Goal: Task Accomplishment & Management: Manage account settings

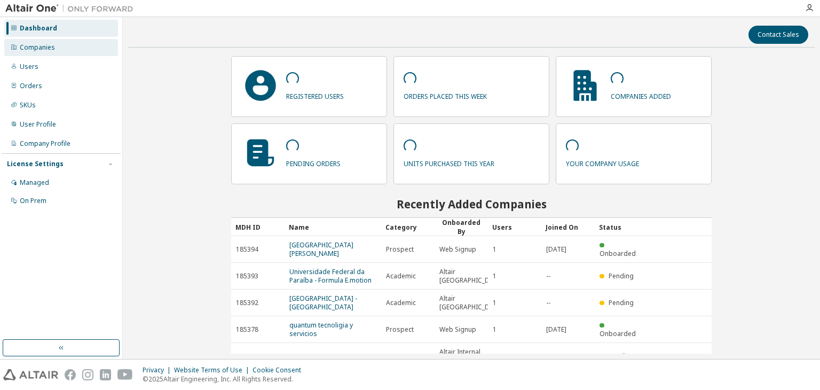
click at [67, 48] on div "Companies" at bounding box center [61, 47] width 114 height 17
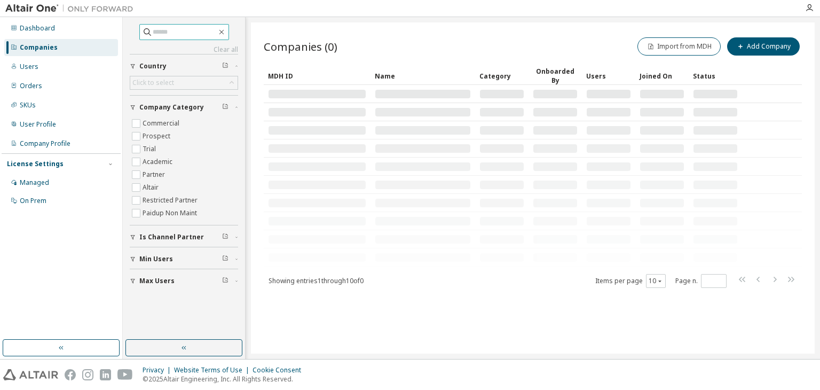
click at [162, 28] on input "text" at bounding box center [185, 32] width 64 height 11
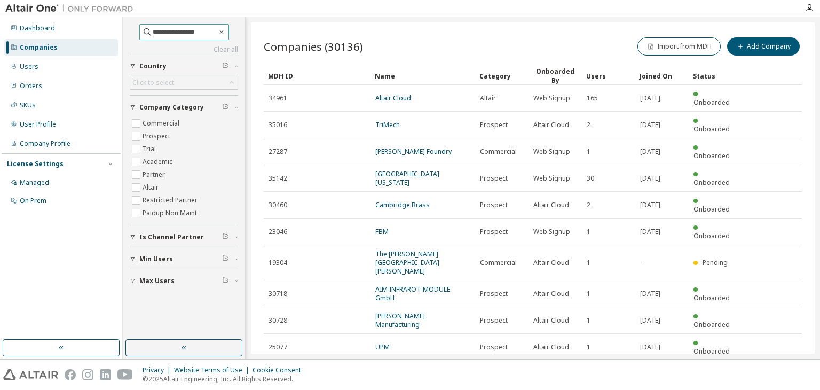
type input "**********"
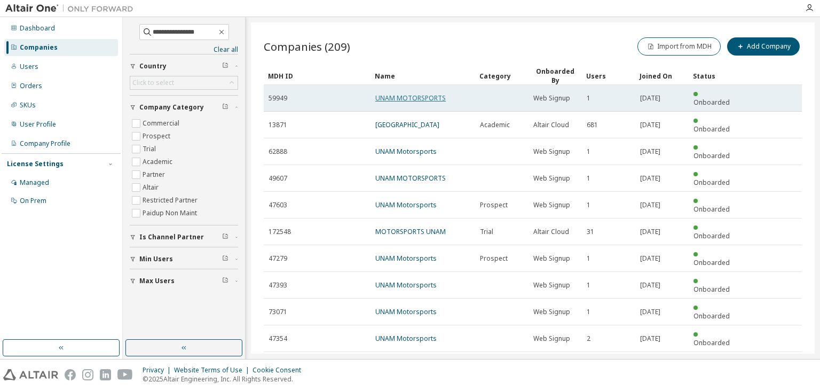
click at [390, 93] on link "UNAM MOTORSPORTS" at bounding box center [410, 97] width 70 height 9
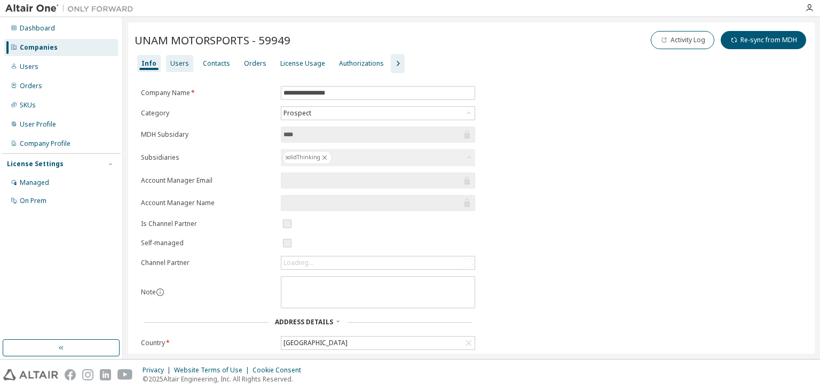
click at [179, 62] on div "Users" at bounding box center [179, 63] width 19 height 9
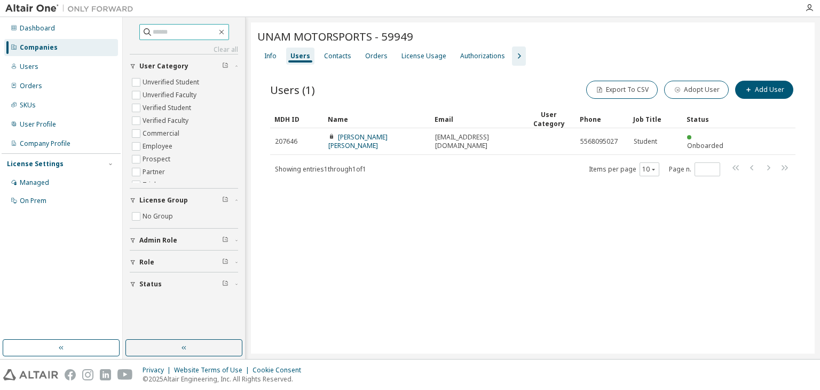
click at [217, 33] on input "text" at bounding box center [185, 32] width 64 height 11
type input "**********"
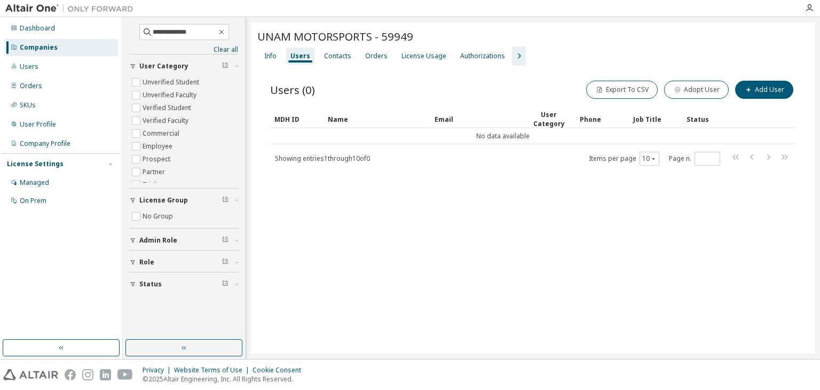
click at [70, 49] on div "Companies" at bounding box center [61, 47] width 114 height 17
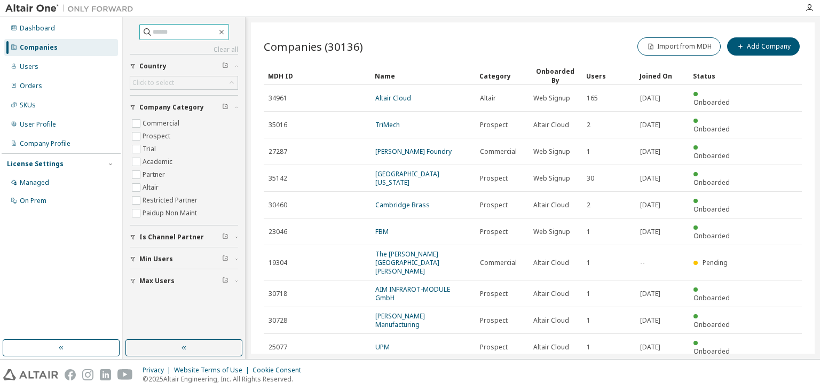
click at [177, 31] on input "text" at bounding box center [185, 32] width 64 height 11
type input "**********"
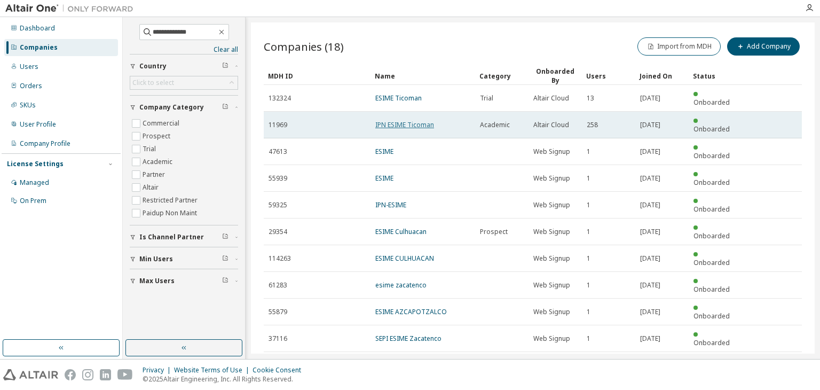
click at [404, 120] on link "IPN ESIME Ticoman" at bounding box center [404, 124] width 59 height 9
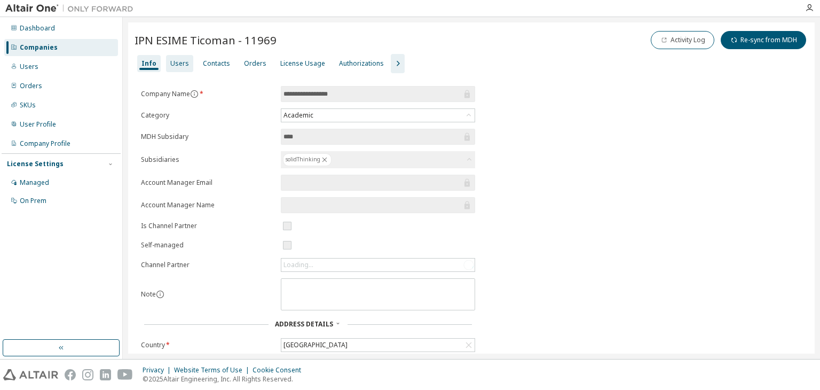
click at [180, 66] on div "Users" at bounding box center [179, 63] width 19 height 9
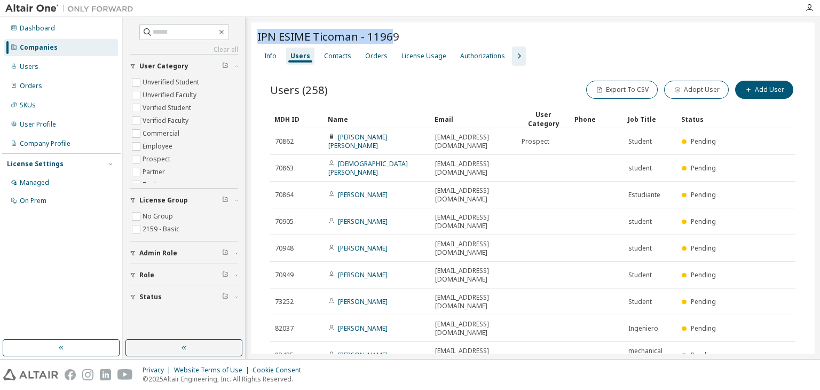
drag, startPoint x: 256, startPoint y: 35, endPoint x: 393, endPoint y: 40, distance: 137.3
click at [393, 40] on div "IPN ESIME Ticoman - 11969 Clear Load Save Save As Field Operator Value Select f…" at bounding box center [533, 236] width 564 height 429
click at [402, 88] on div "Users (258) Export To CSV Adopt User Add User" at bounding box center [532, 89] width 525 height 22
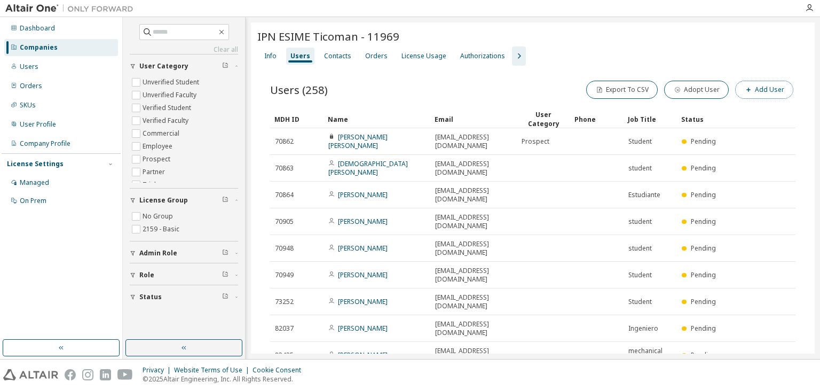
click at [766, 93] on button "Add User" at bounding box center [764, 90] width 58 height 18
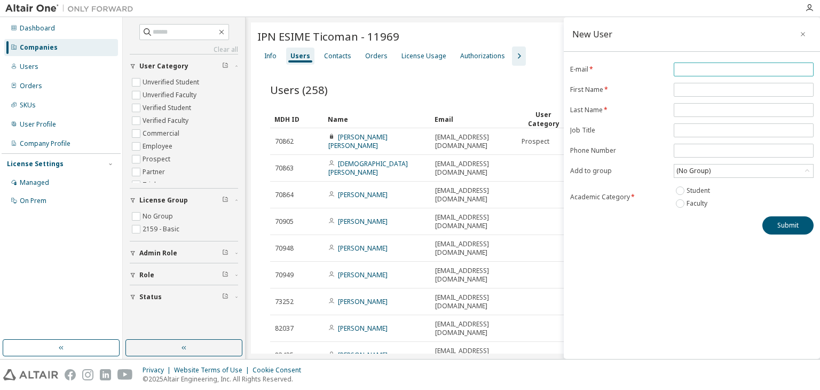
click at [702, 67] on input "email" at bounding box center [743, 69] width 135 height 9
click at [657, 99] on form "E-mail * First Name * Last Name * Job Title Phone Number Add to group (No Group…" at bounding box center [691, 135] width 243 height 147
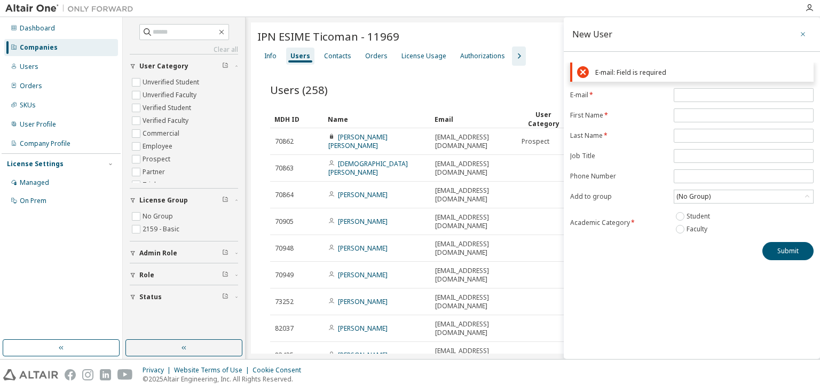
click at [805, 31] on icon "button" at bounding box center [802, 34] width 7 height 9
